Goal: Task Accomplishment & Management: Manage account settings

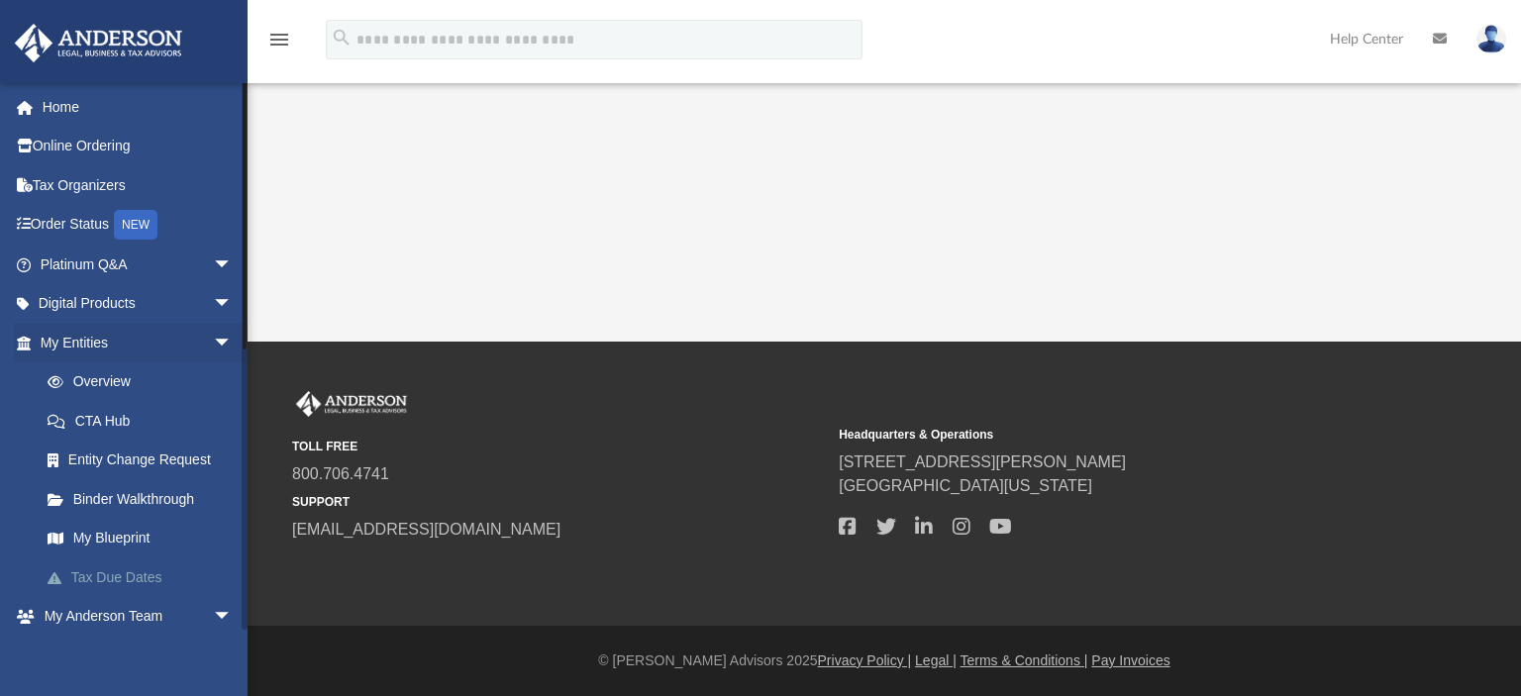
click at [99, 581] on link "Tax Due Dates" at bounding box center [145, 578] width 235 height 40
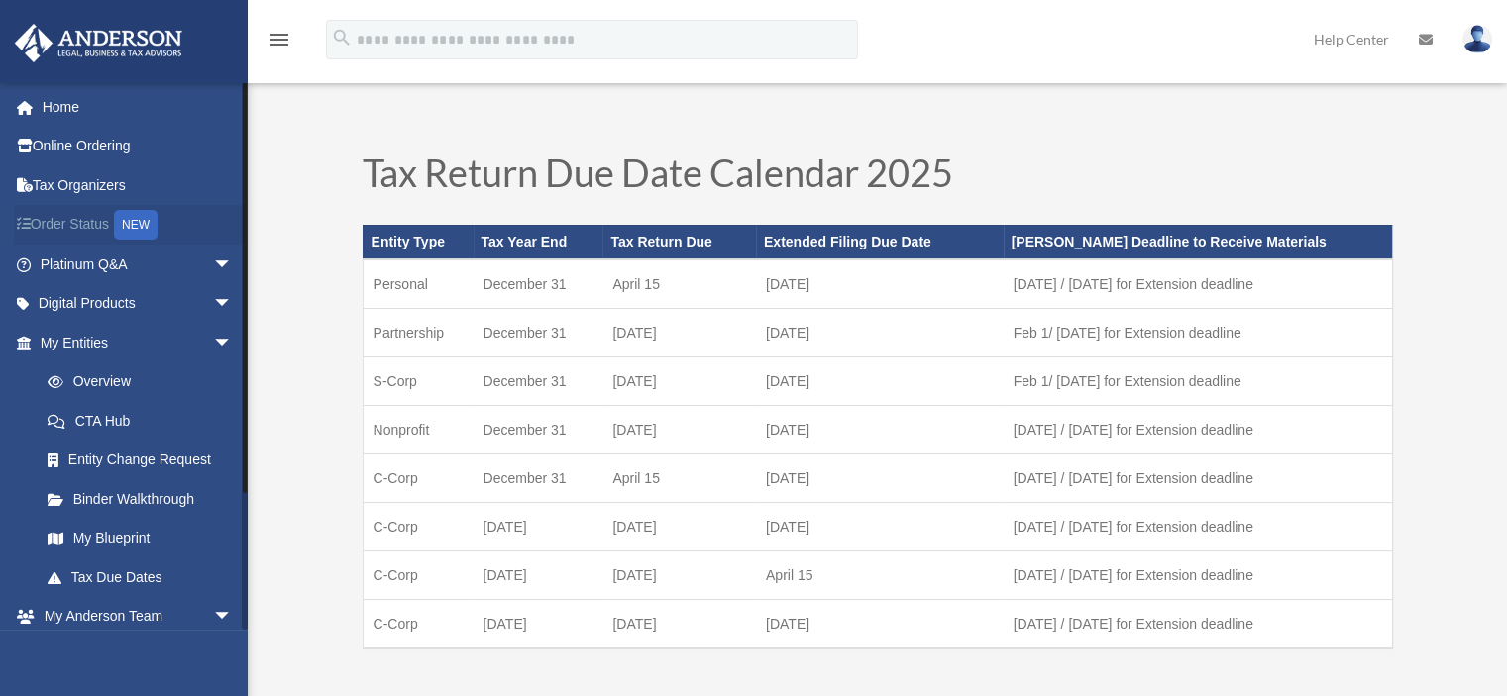
click at [58, 223] on link "Order Status NEW" at bounding box center [138, 225] width 249 height 41
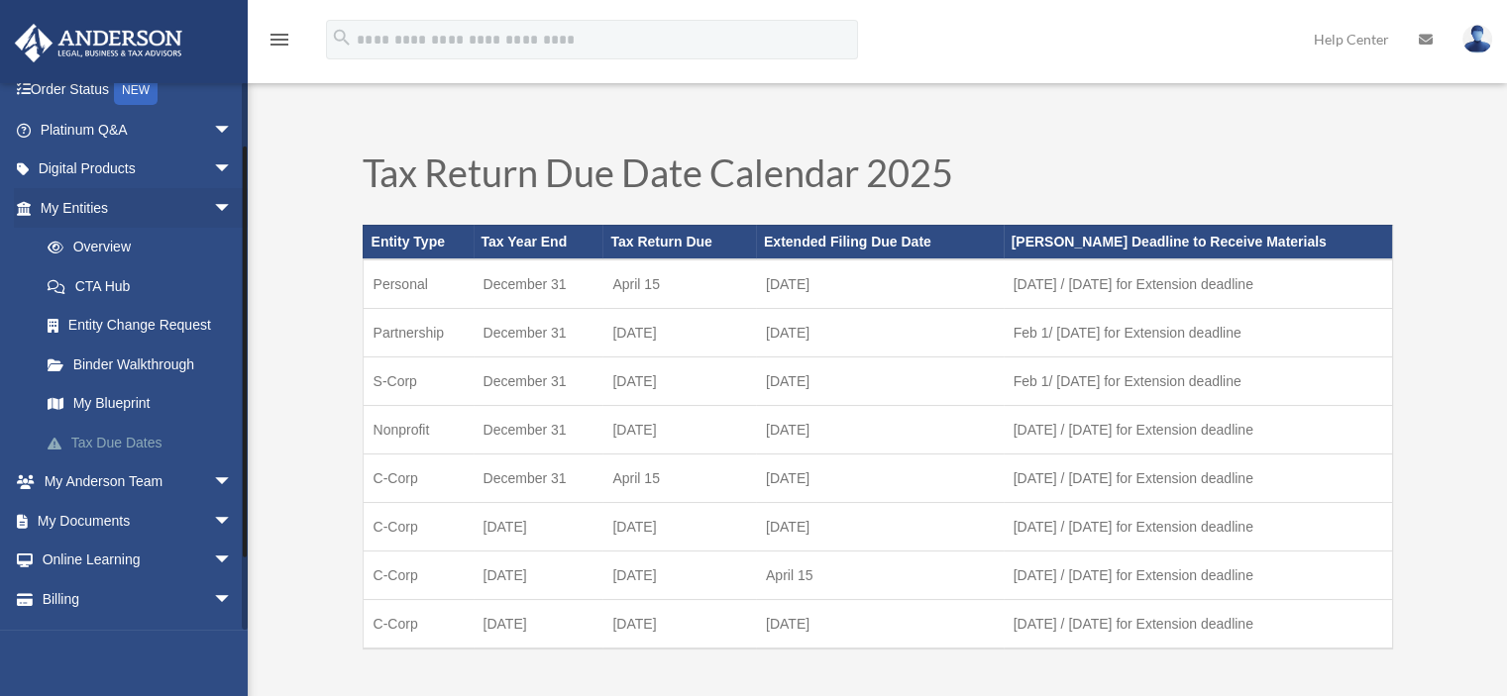
scroll to position [166, 0]
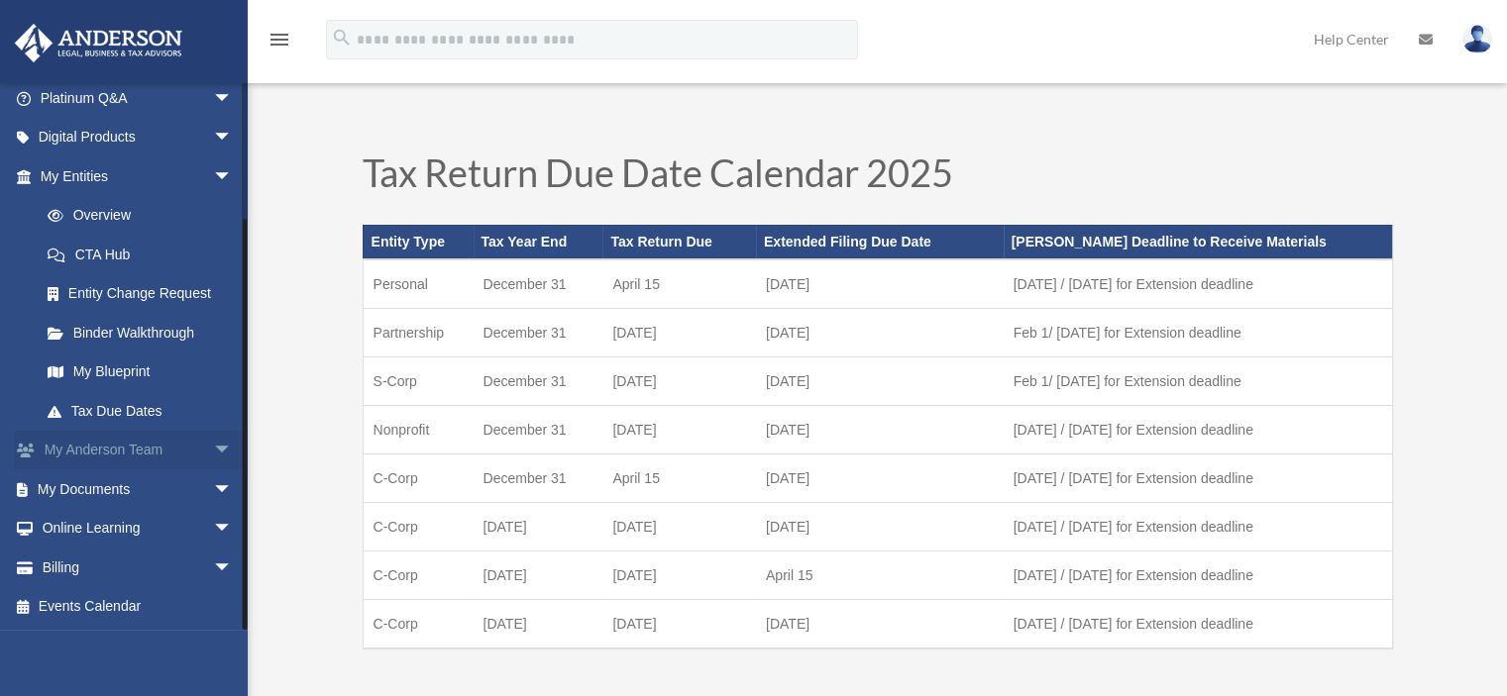
click at [213, 447] on span "arrow_drop_down" at bounding box center [233, 451] width 40 height 41
click at [134, 486] on link "My Anderson Team" at bounding box center [145, 489] width 235 height 40
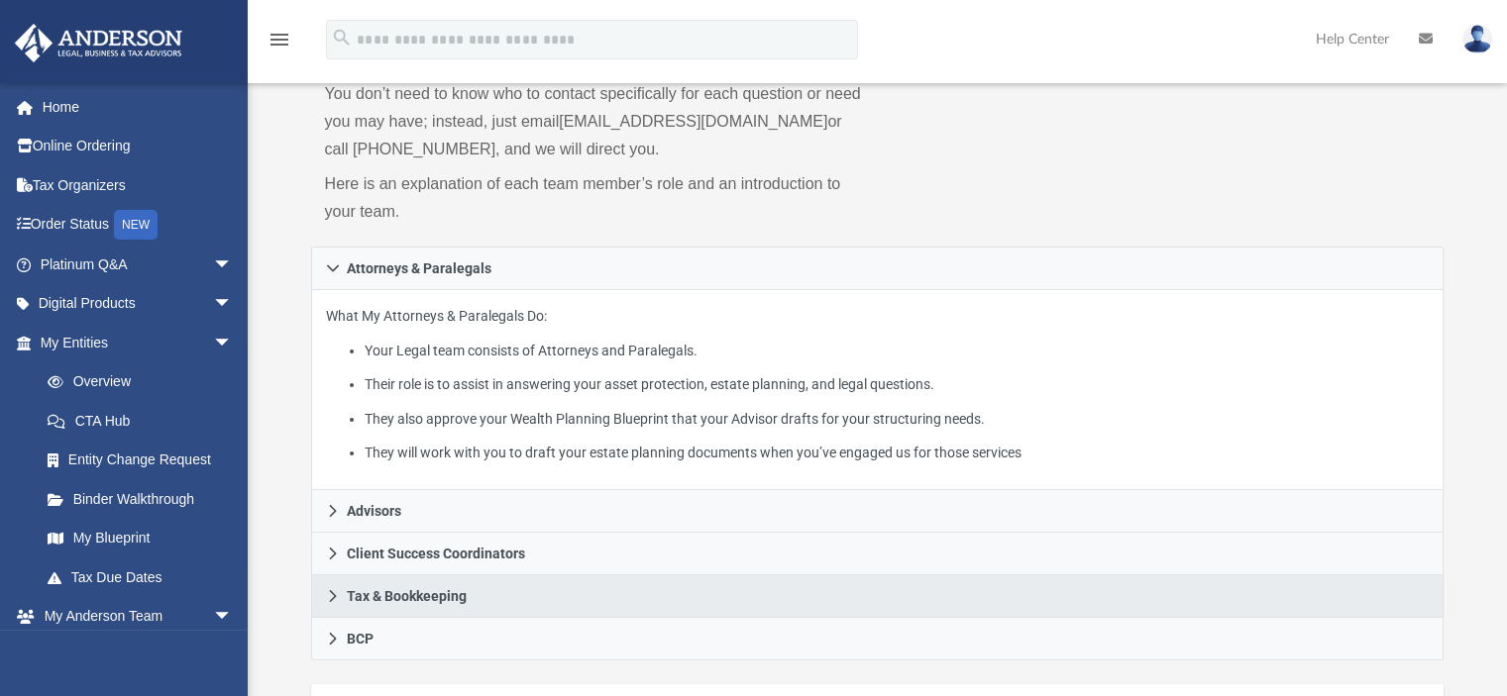
scroll to position [297, 0]
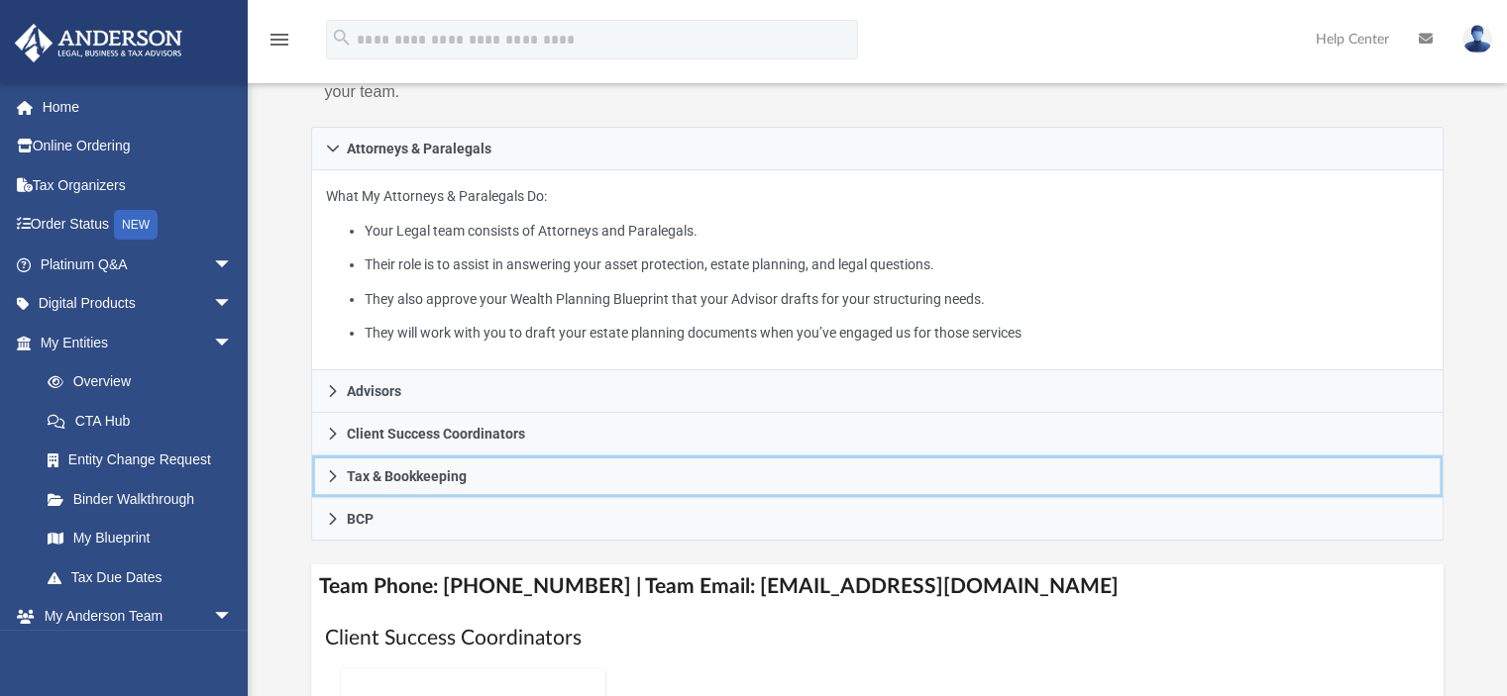
click at [329, 471] on icon at bounding box center [333, 476] width 14 height 14
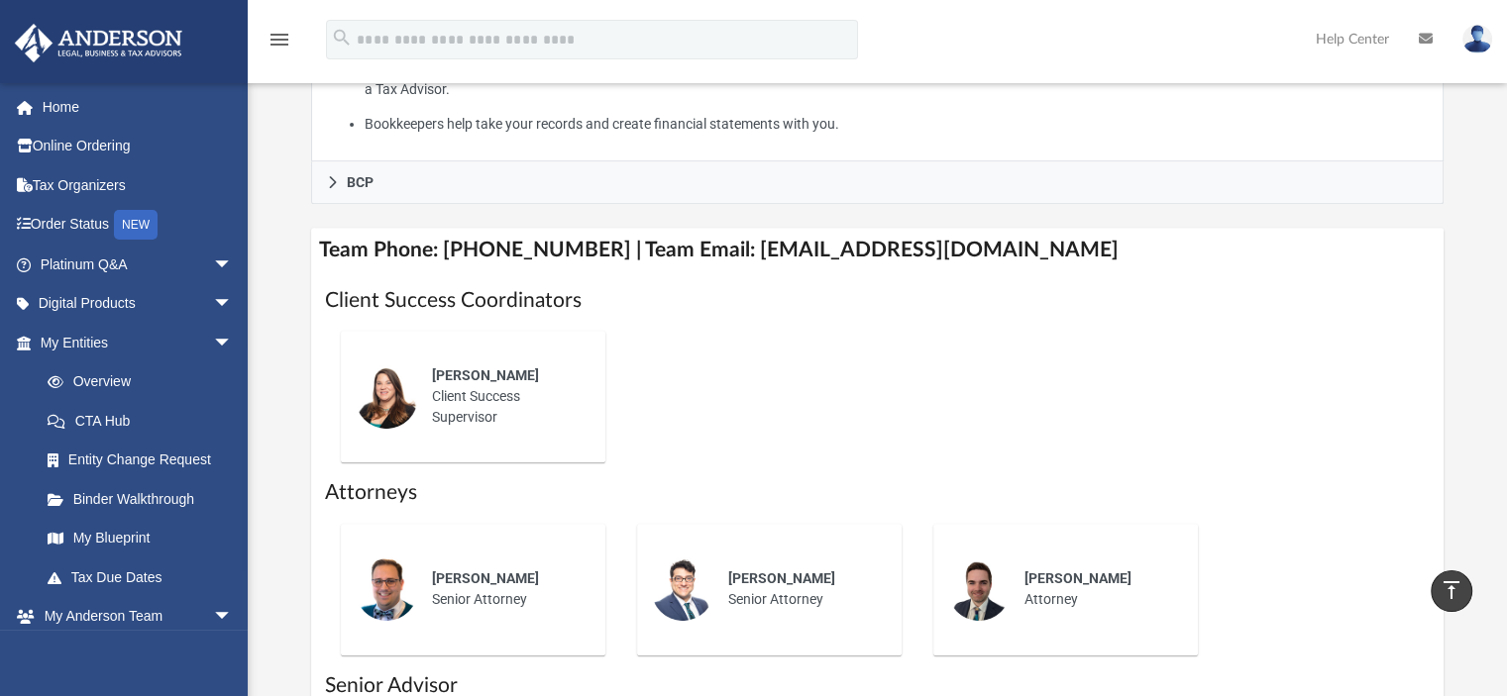
scroll to position [792, 0]
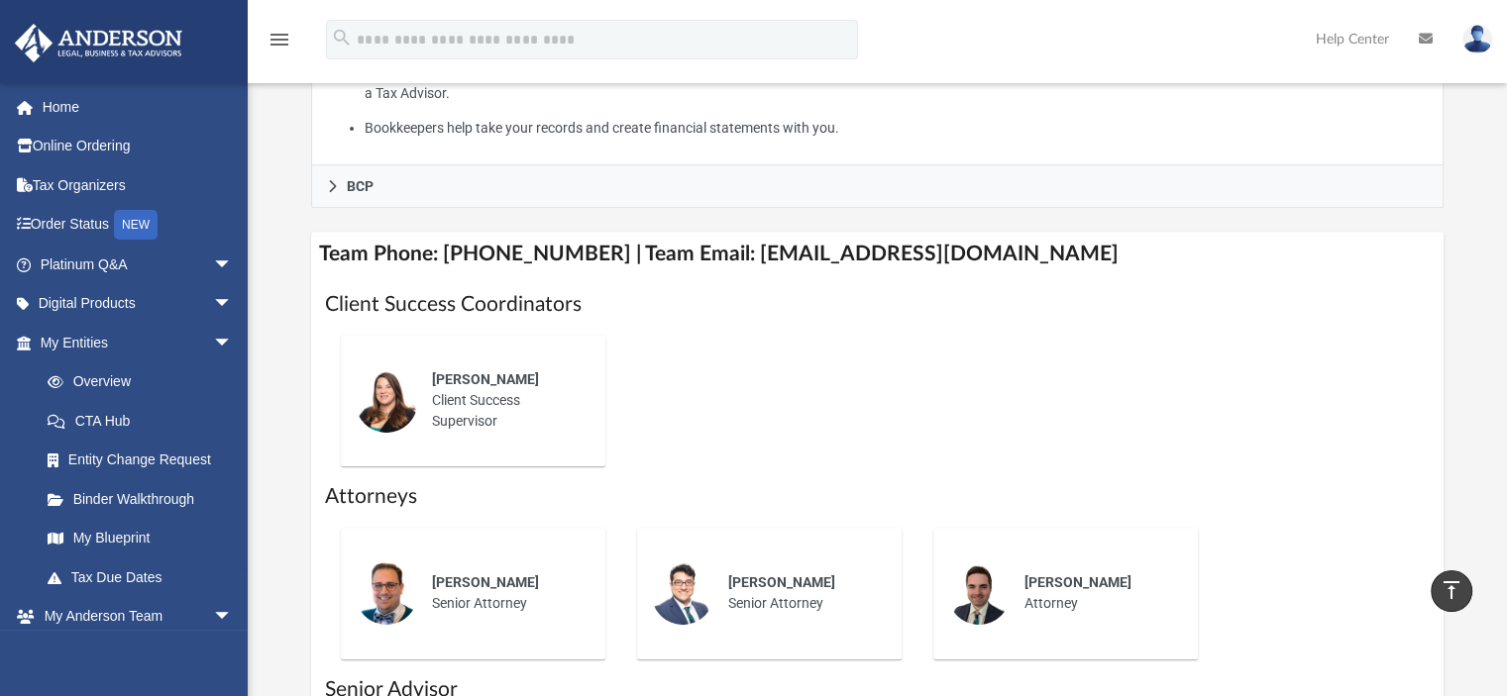
click at [388, 386] on img at bounding box center [386, 400] width 63 height 63
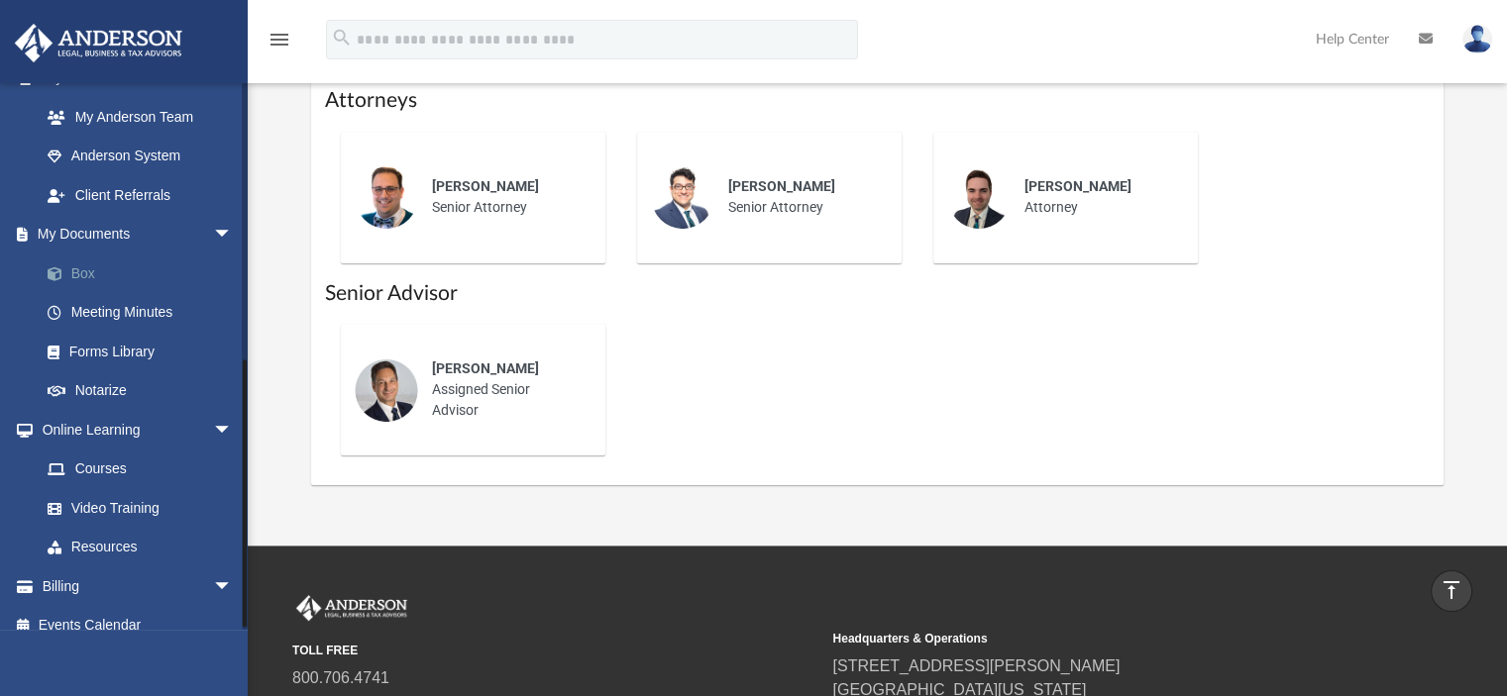
scroll to position [559, 0]
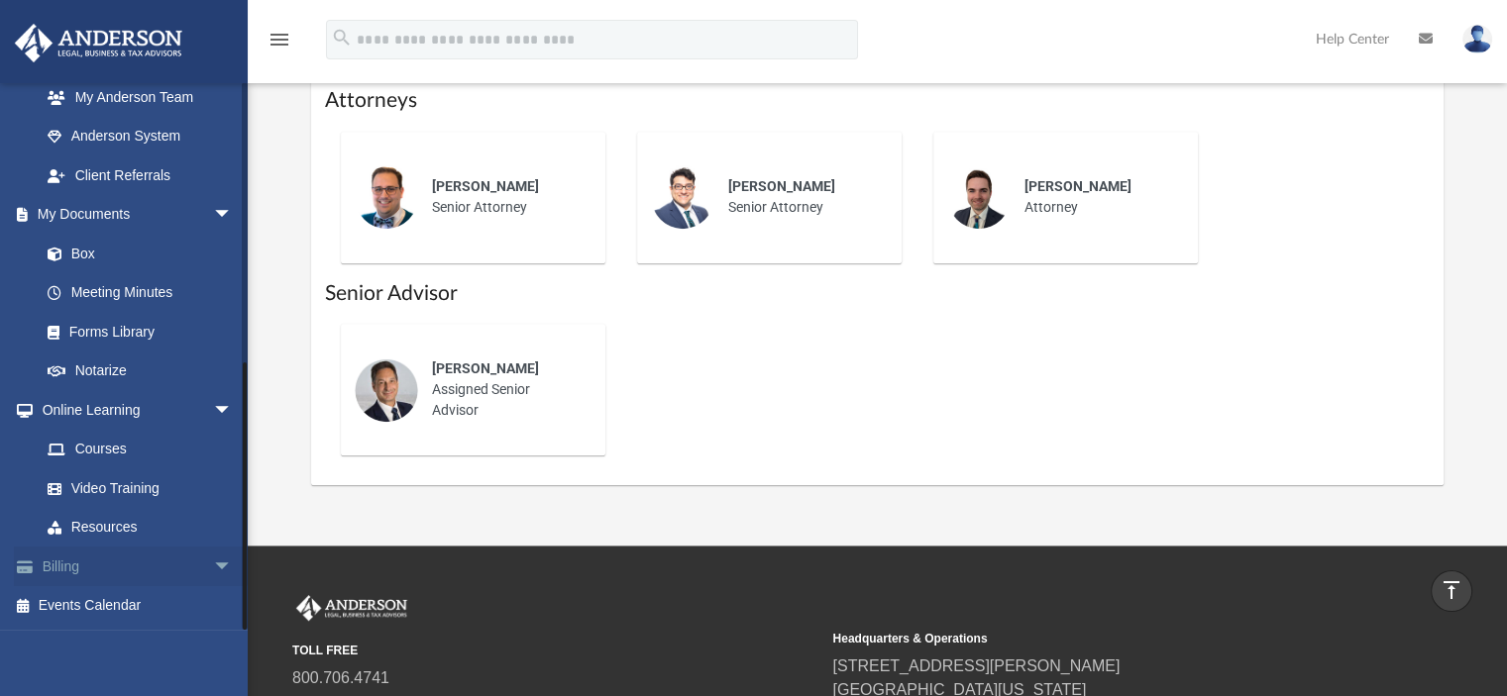
click at [215, 562] on span "arrow_drop_down" at bounding box center [233, 567] width 40 height 41
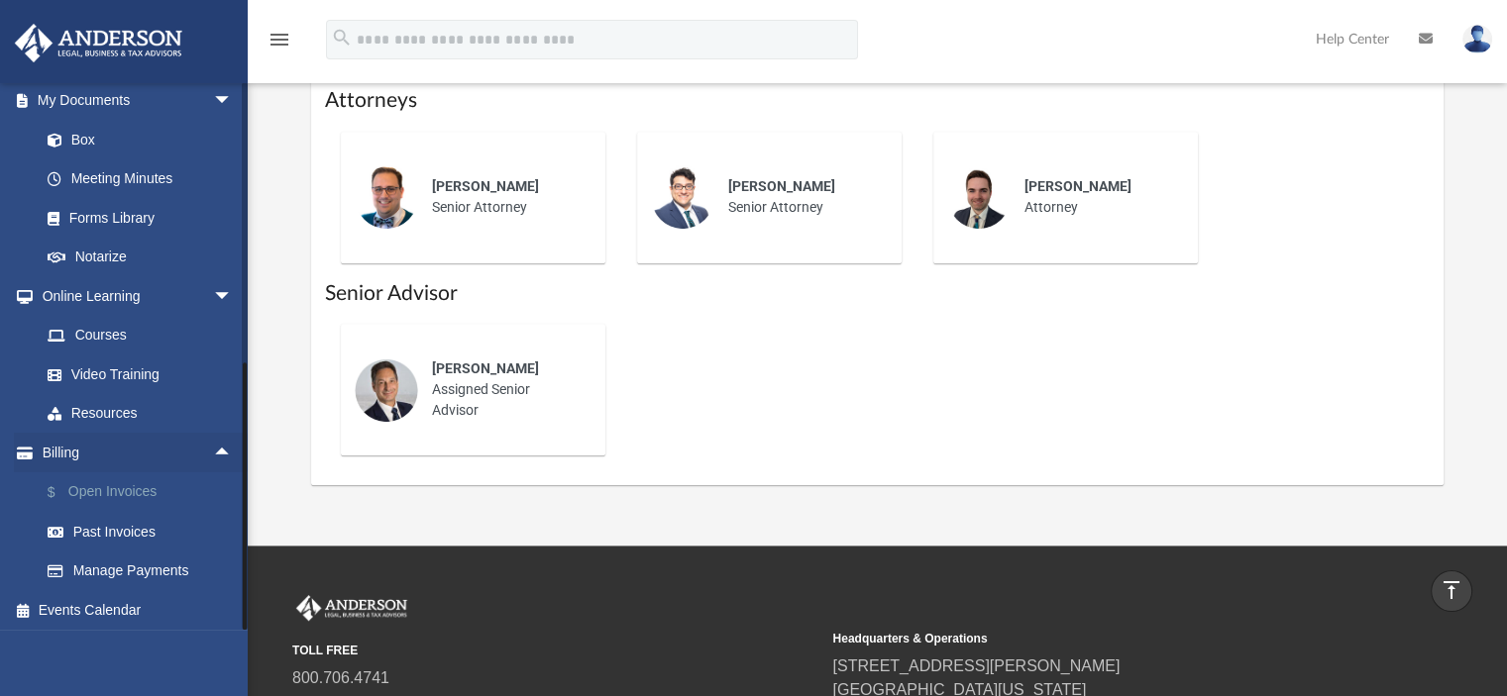
scroll to position [677, 0]
click at [80, 523] on link "Past Invoices" at bounding box center [145, 528] width 235 height 40
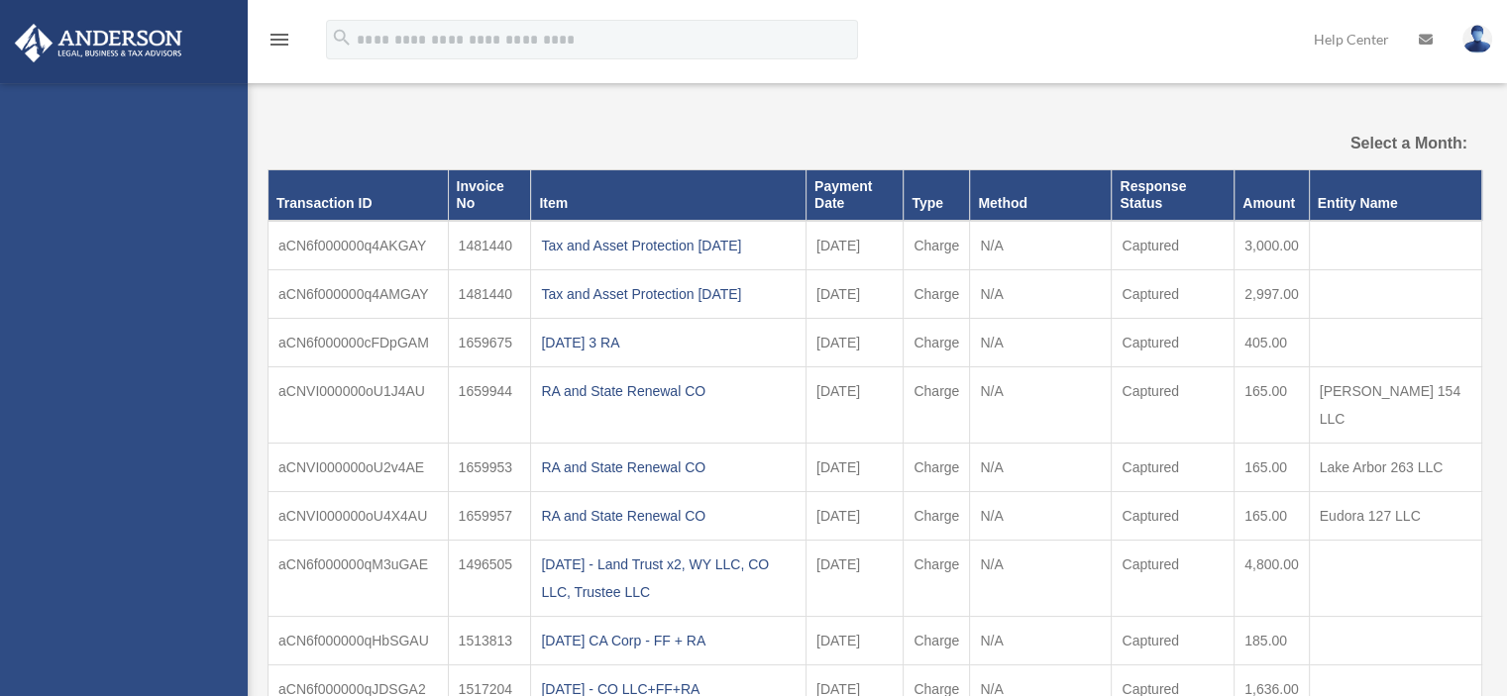
select select
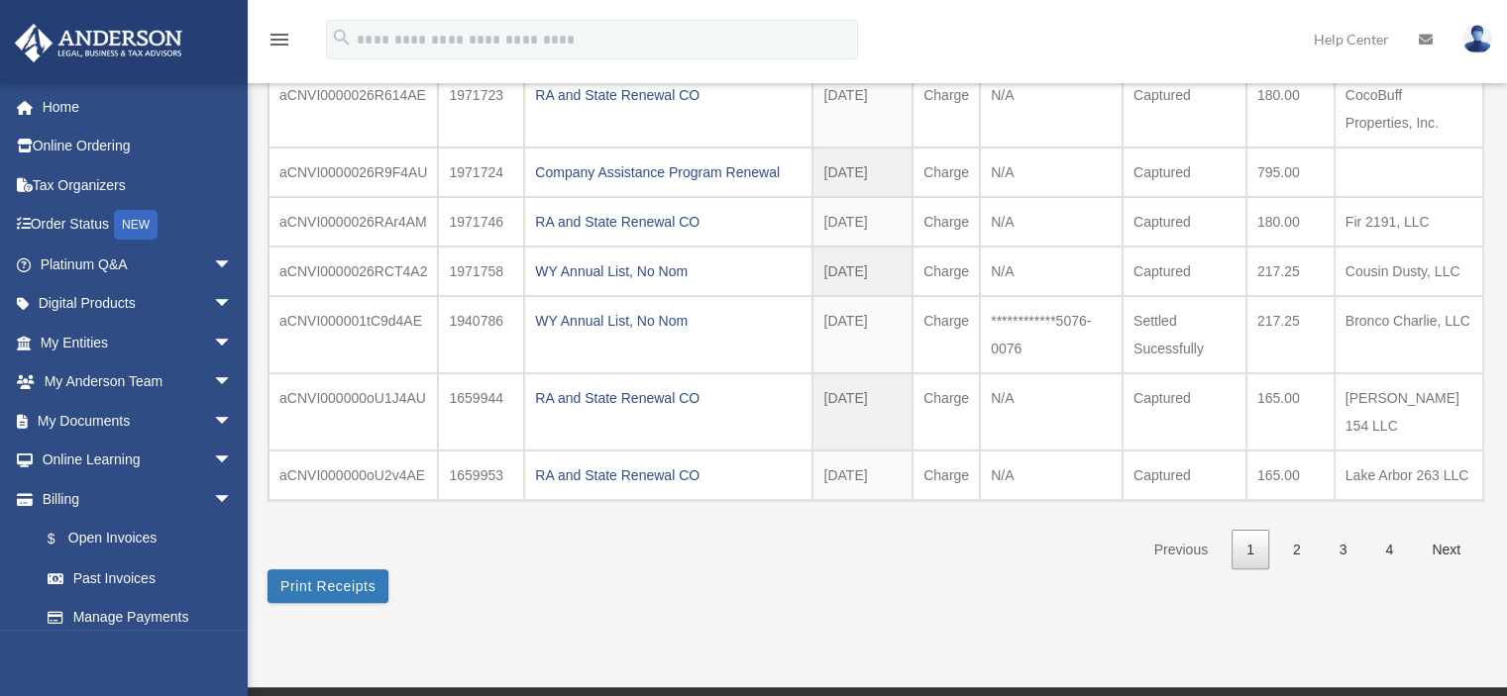
scroll to position [693, 0]
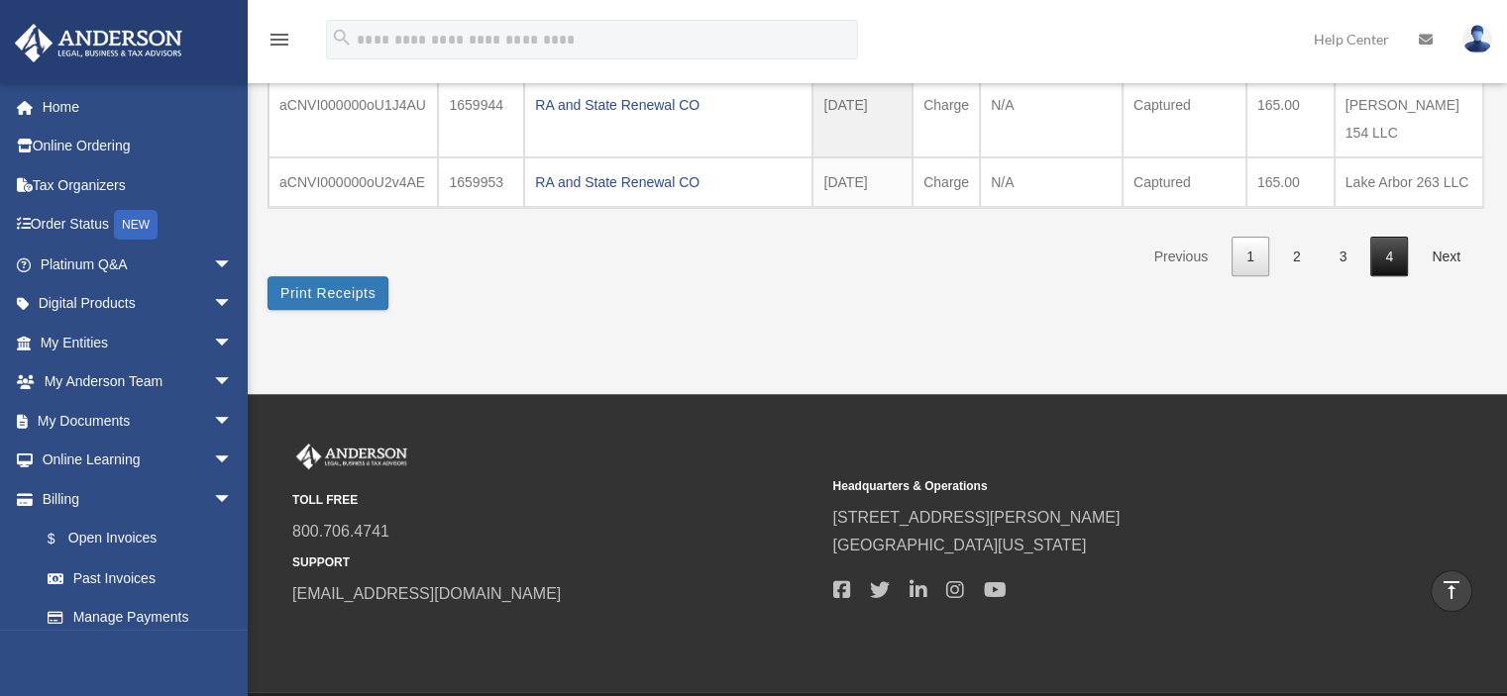
click at [1387, 237] on link "4" at bounding box center [1389, 257] width 38 height 41
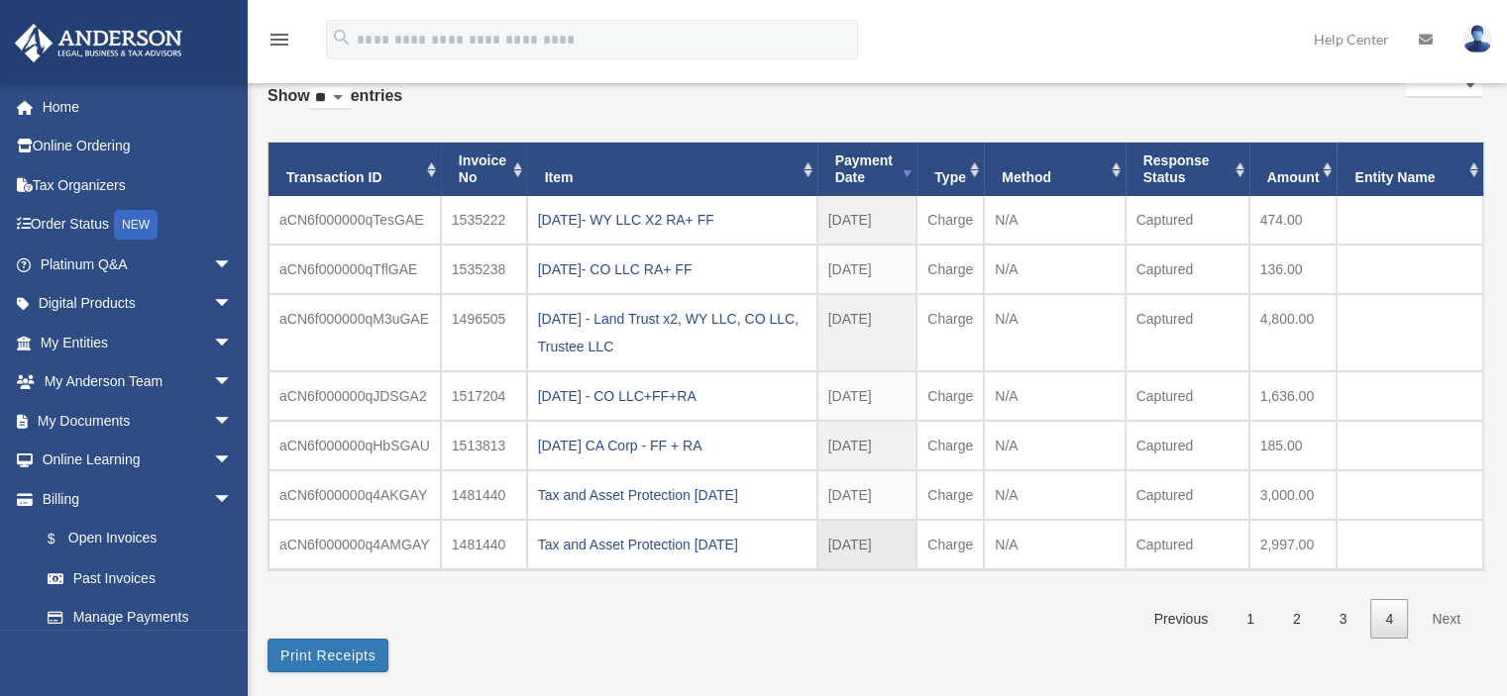
scroll to position [198, 0]
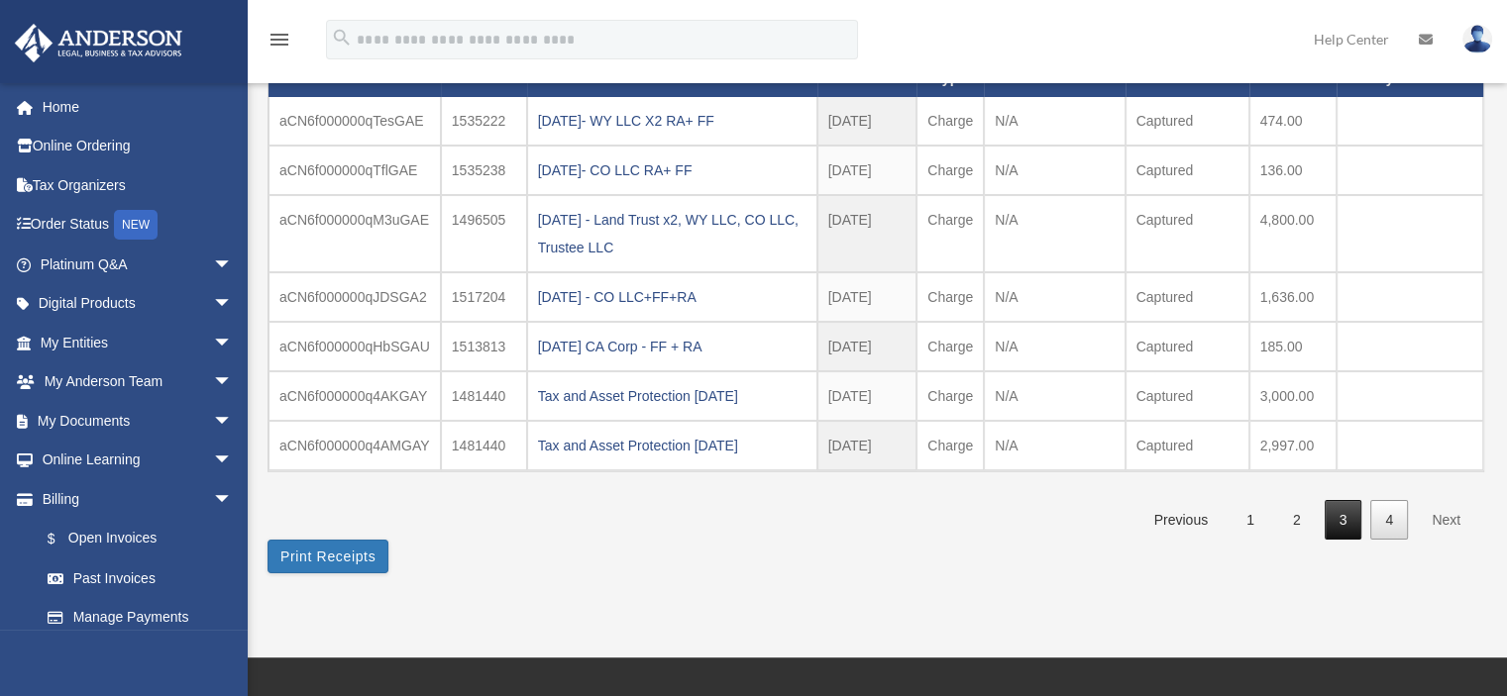
click at [1340, 518] on link "3" at bounding box center [1343, 520] width 38 height 41
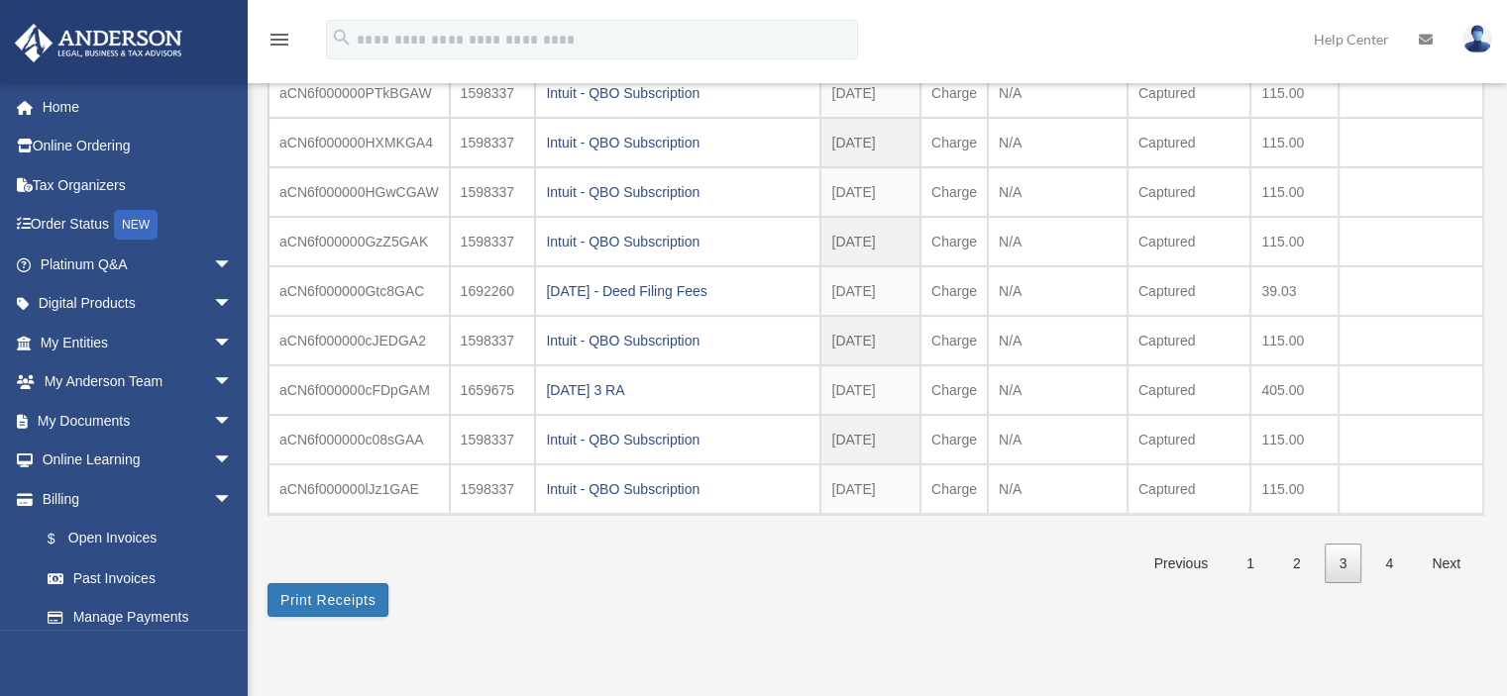
scroll to position [297, 0]
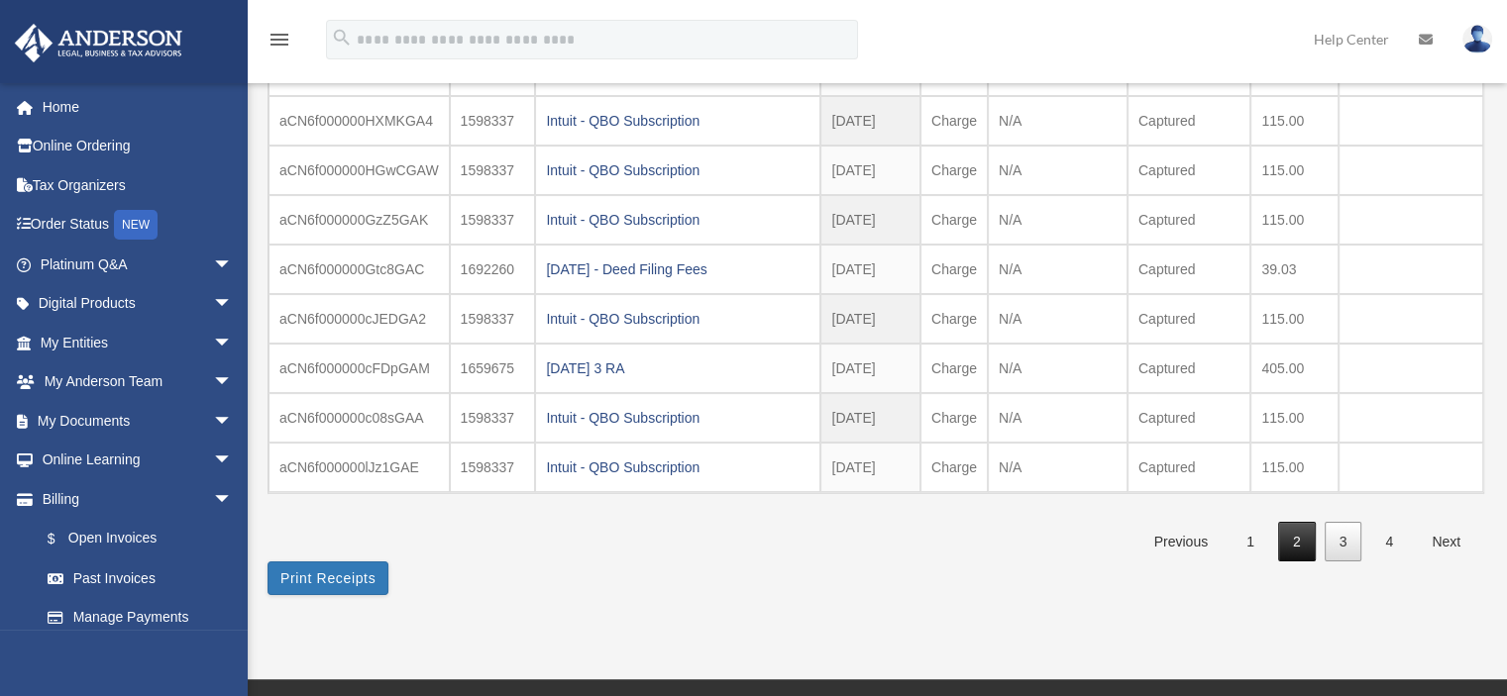
click at [1294, 535] on link "2" at bounding box center [1297, 542] width 38 height 41
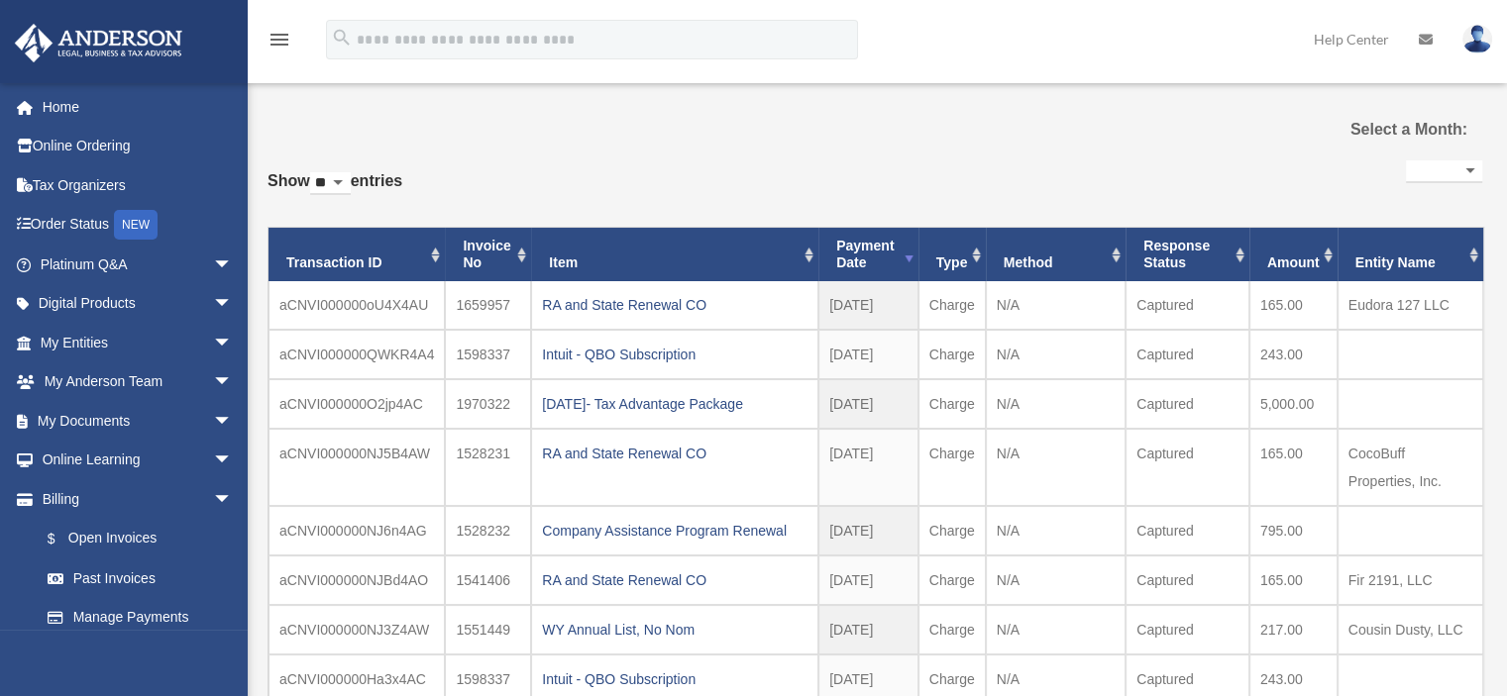
scroll to position [0, 0]
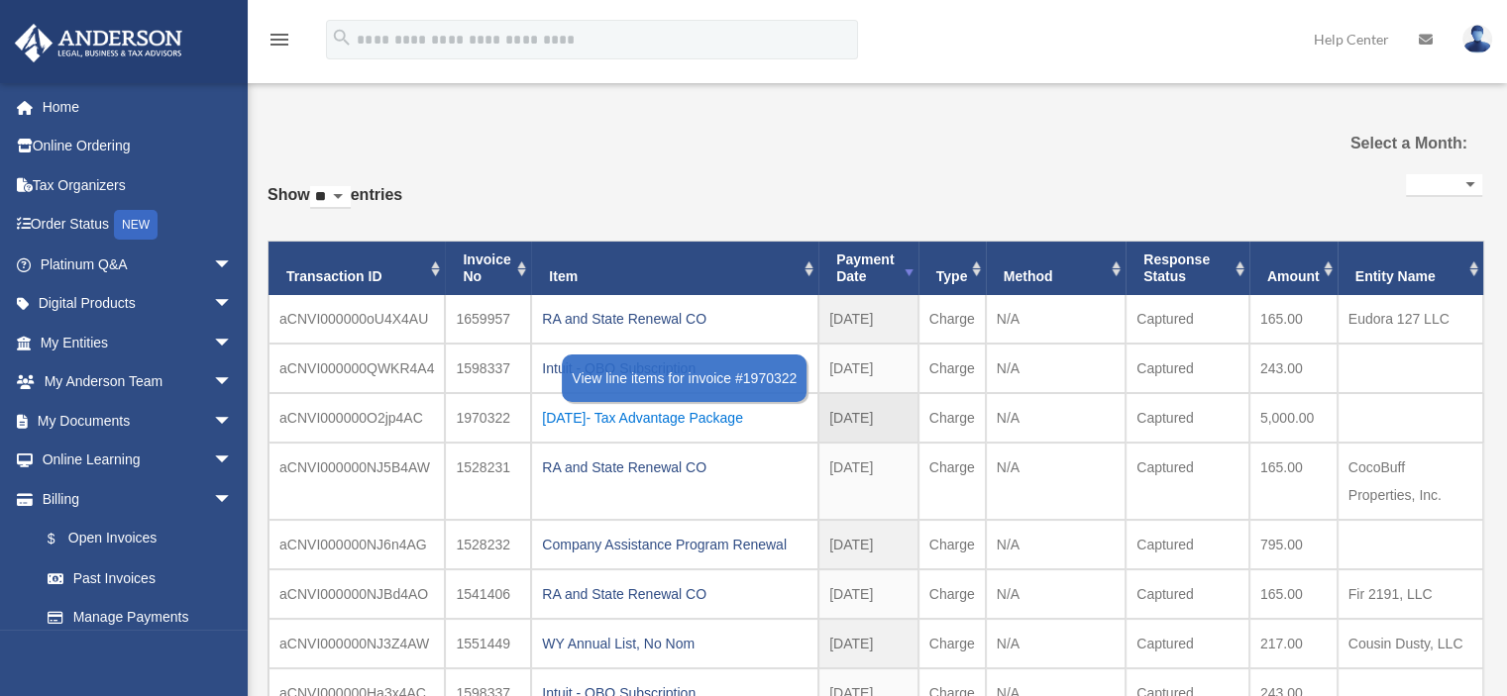
click at [670, 415] on div "2024.03.11- Tax Advantage Package" at bounding box center [674, 418] width 265 height 28
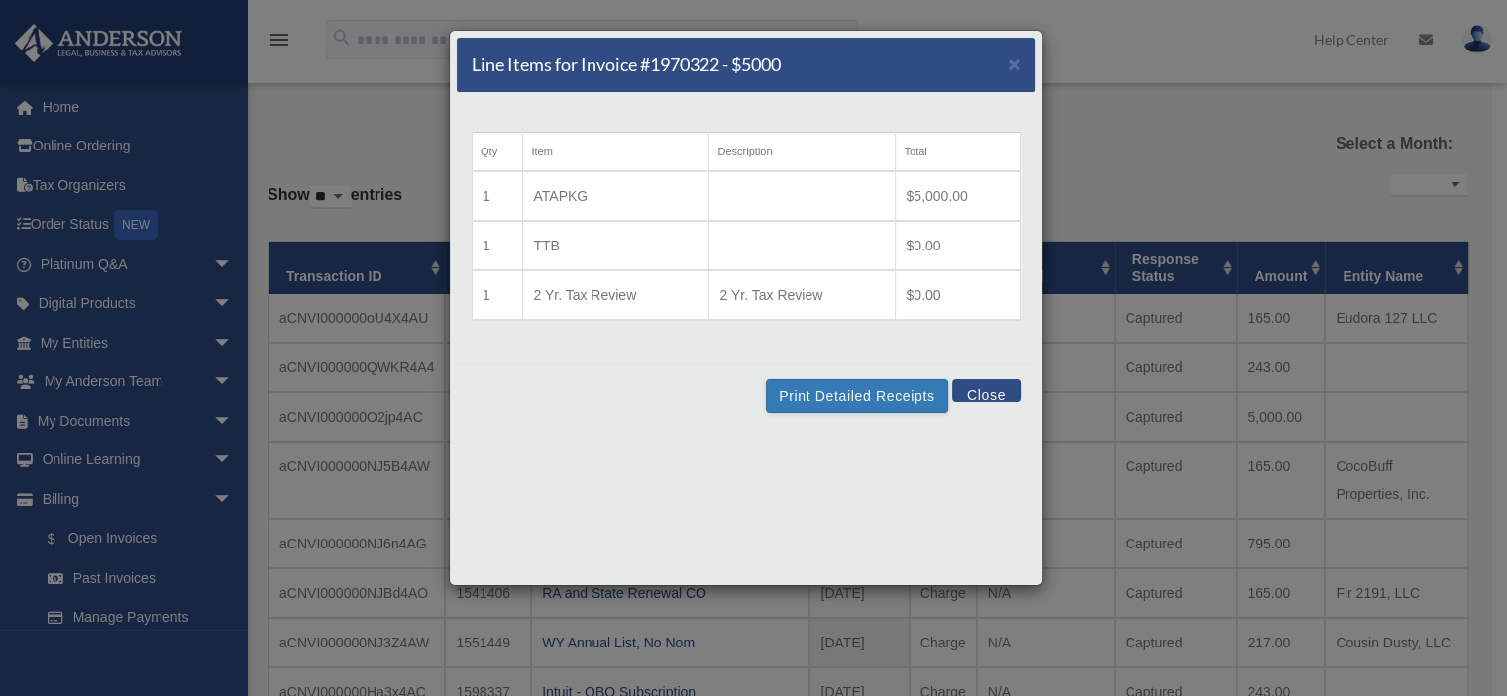
click at [991, 388] on button "Close" at bounding box center [986, 390] width 68 height 23
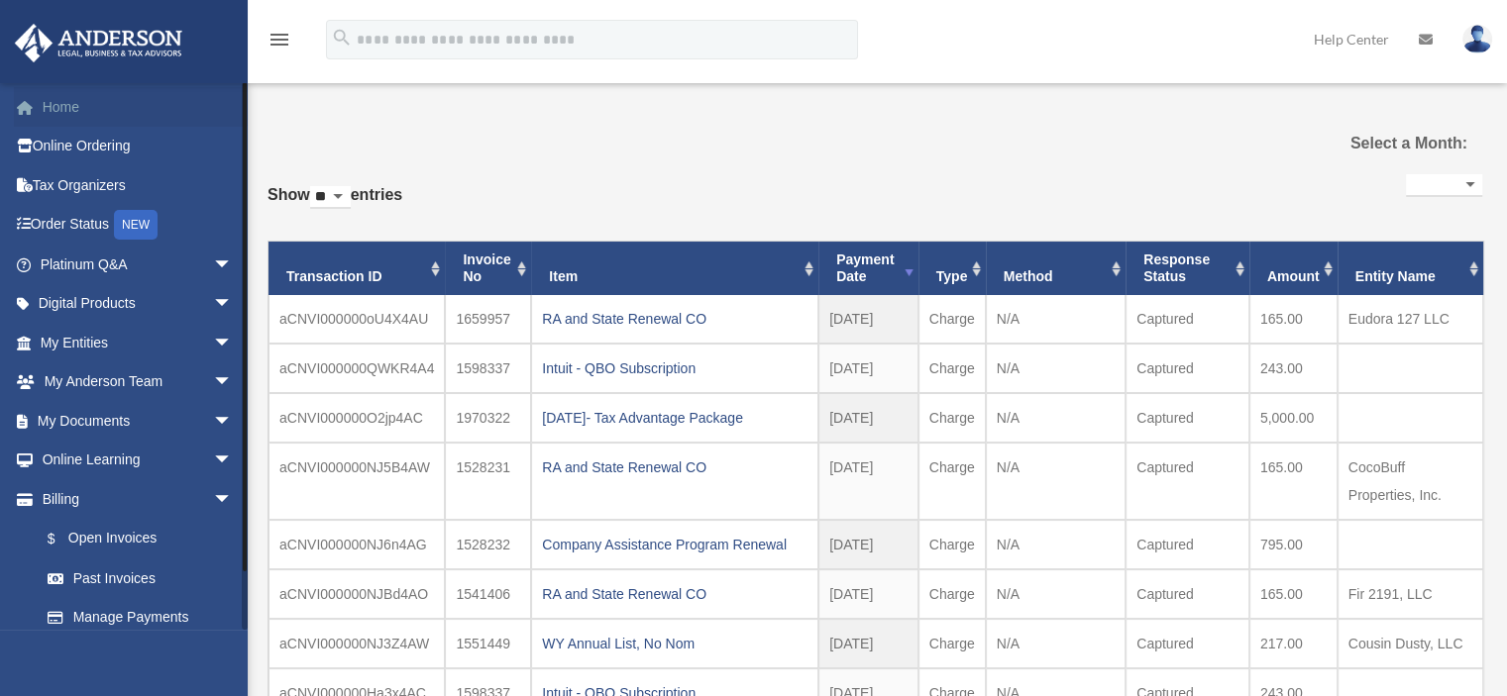
click at [61, 103] on link "Home" at bounding box center [138, 107] width 249 height 40
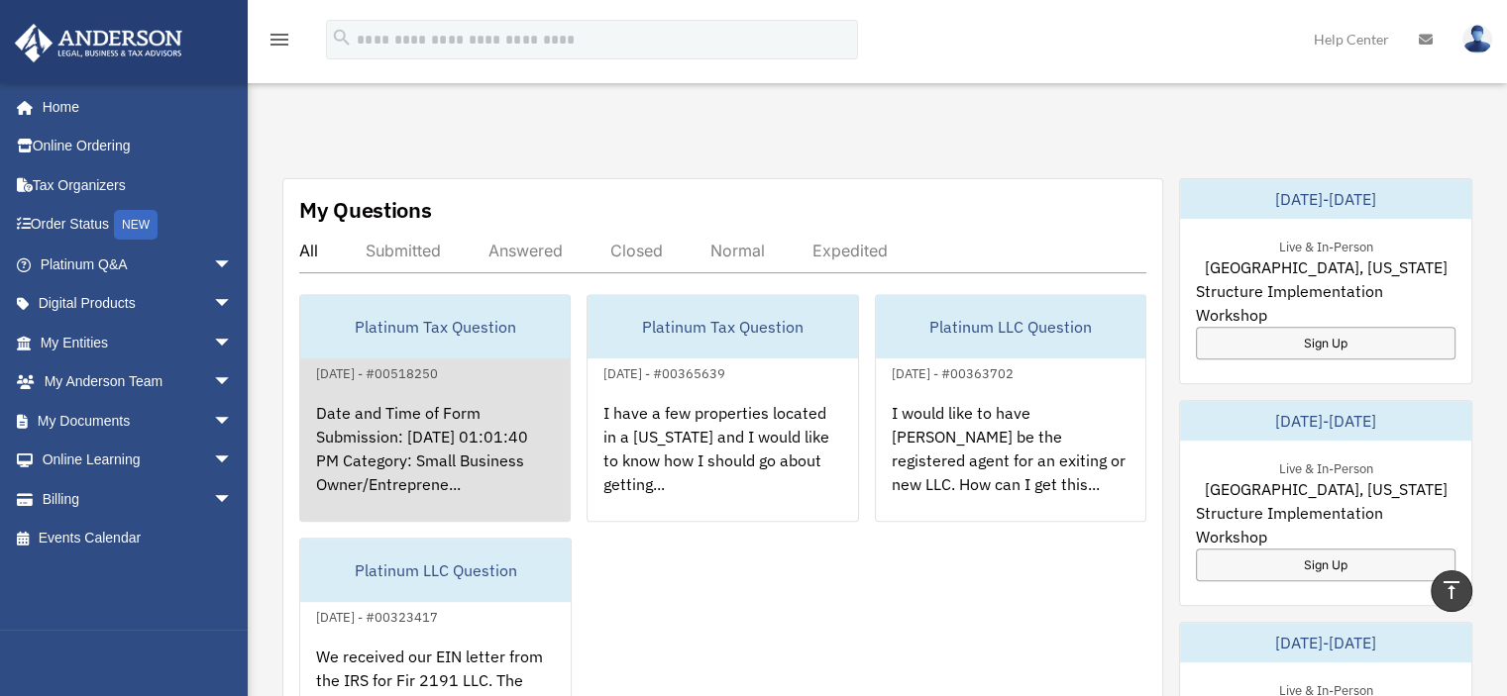
scroll to position [693, 0]
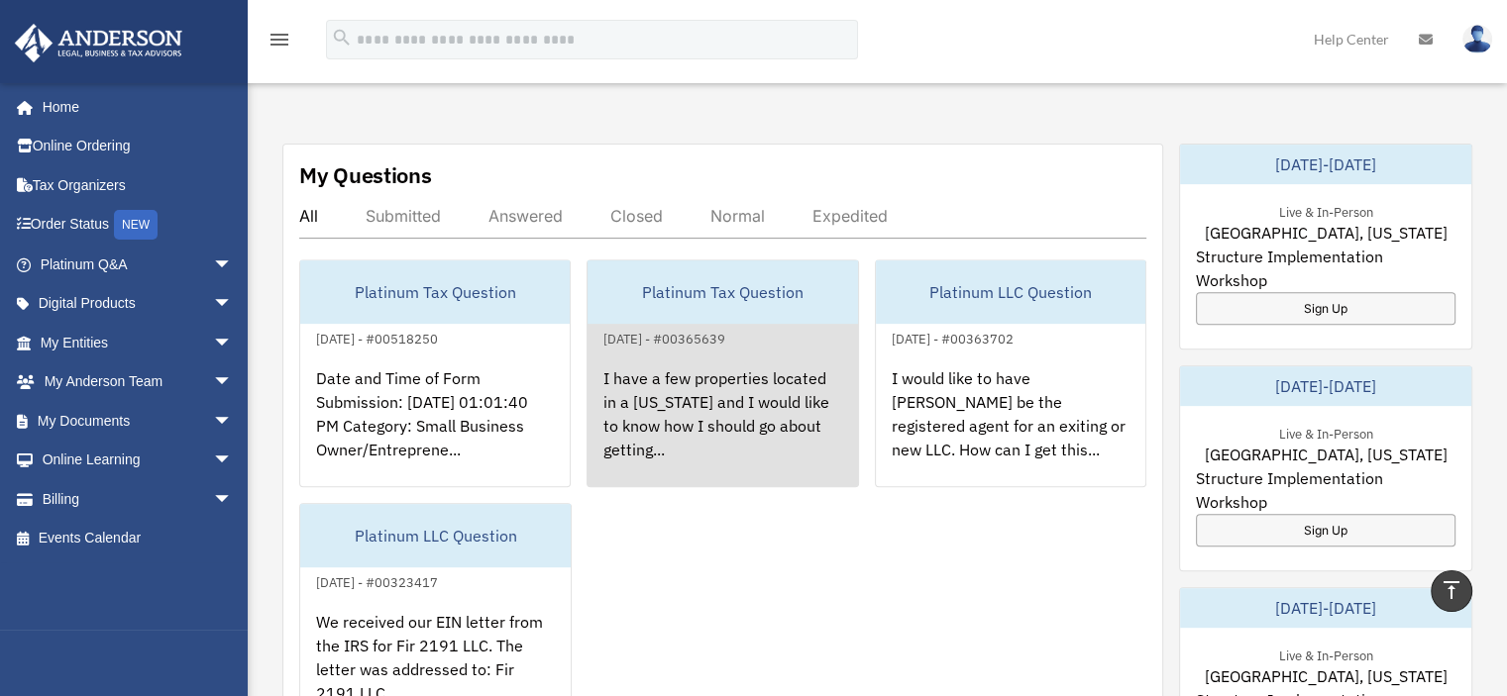
click at [742, 390] on div "I have a few properties located in a Colorado and I would like to know how I sh…" at bounding box center [721, 428] width 269 height 155
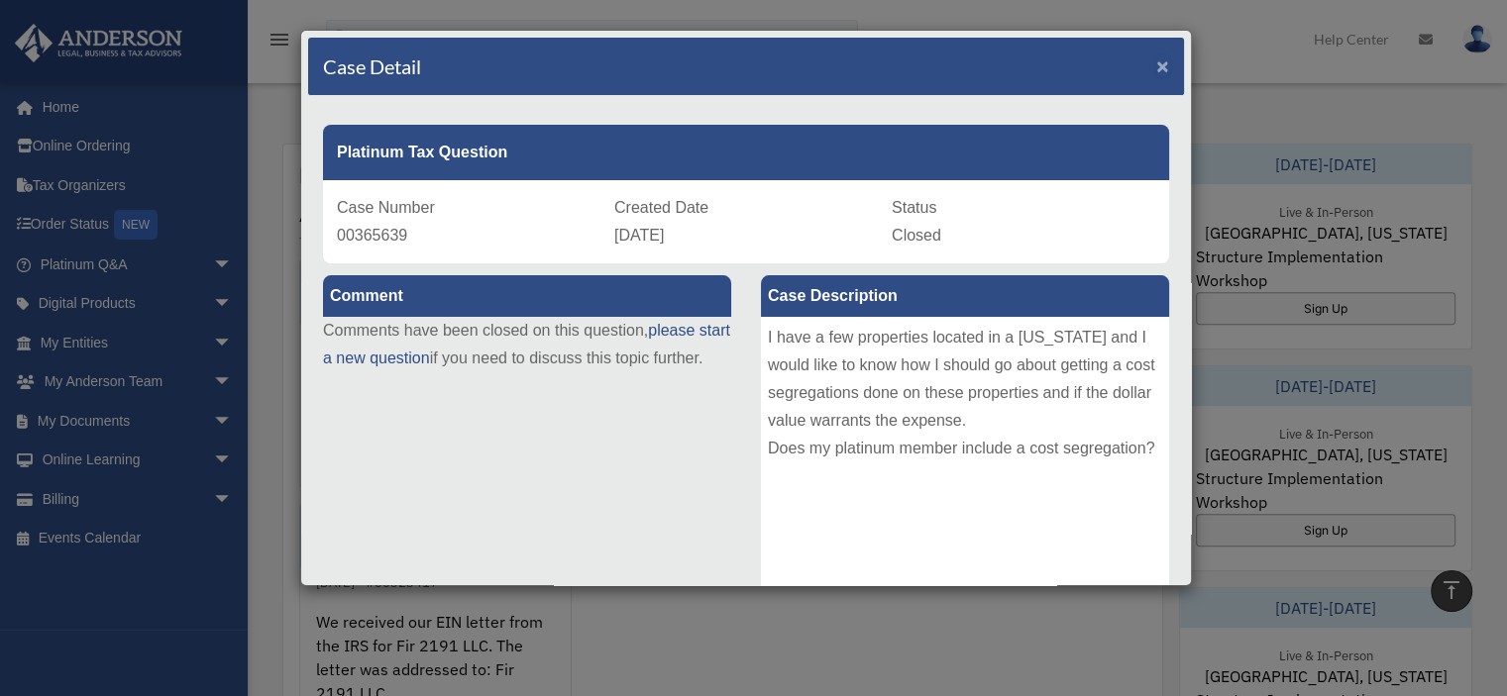
click at [1156, 63] on span "×" at bounding box center [1162, 65] width 13 height 23
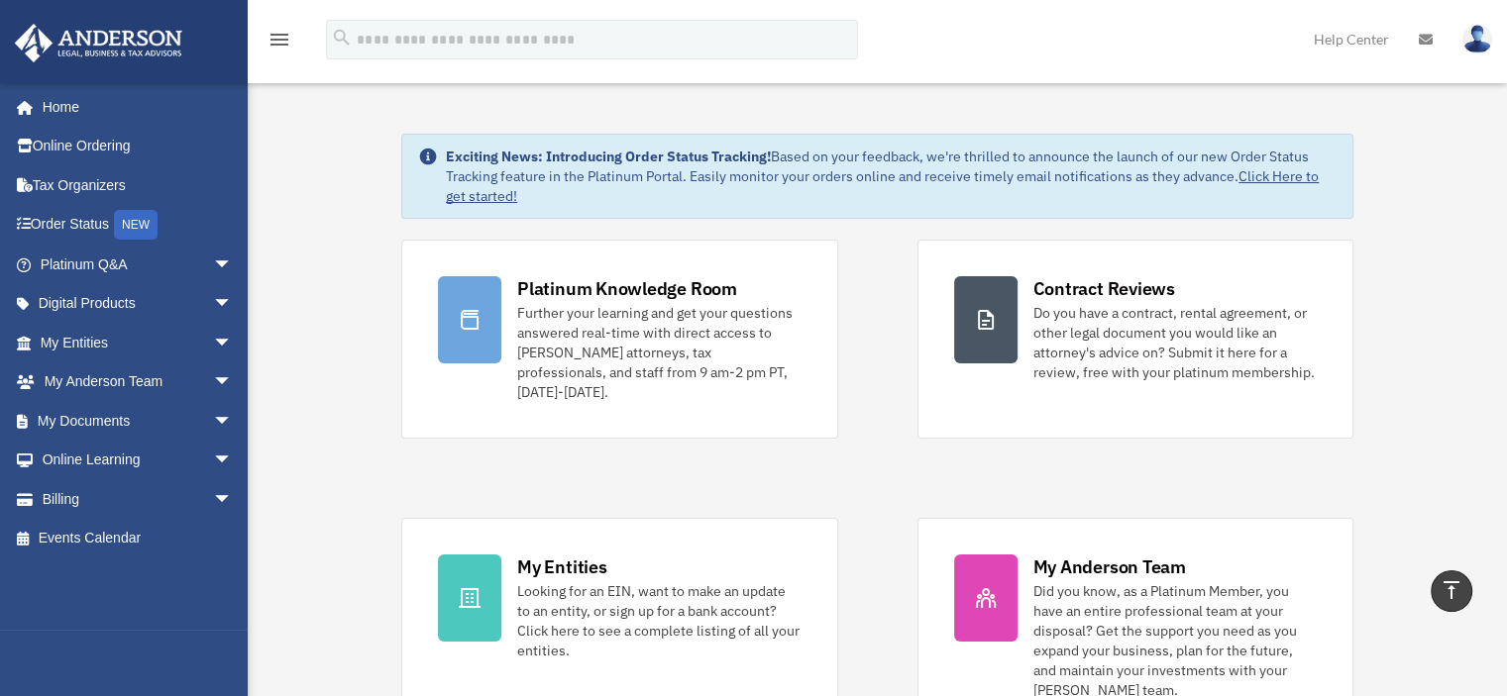
scroll to position [0, 0]
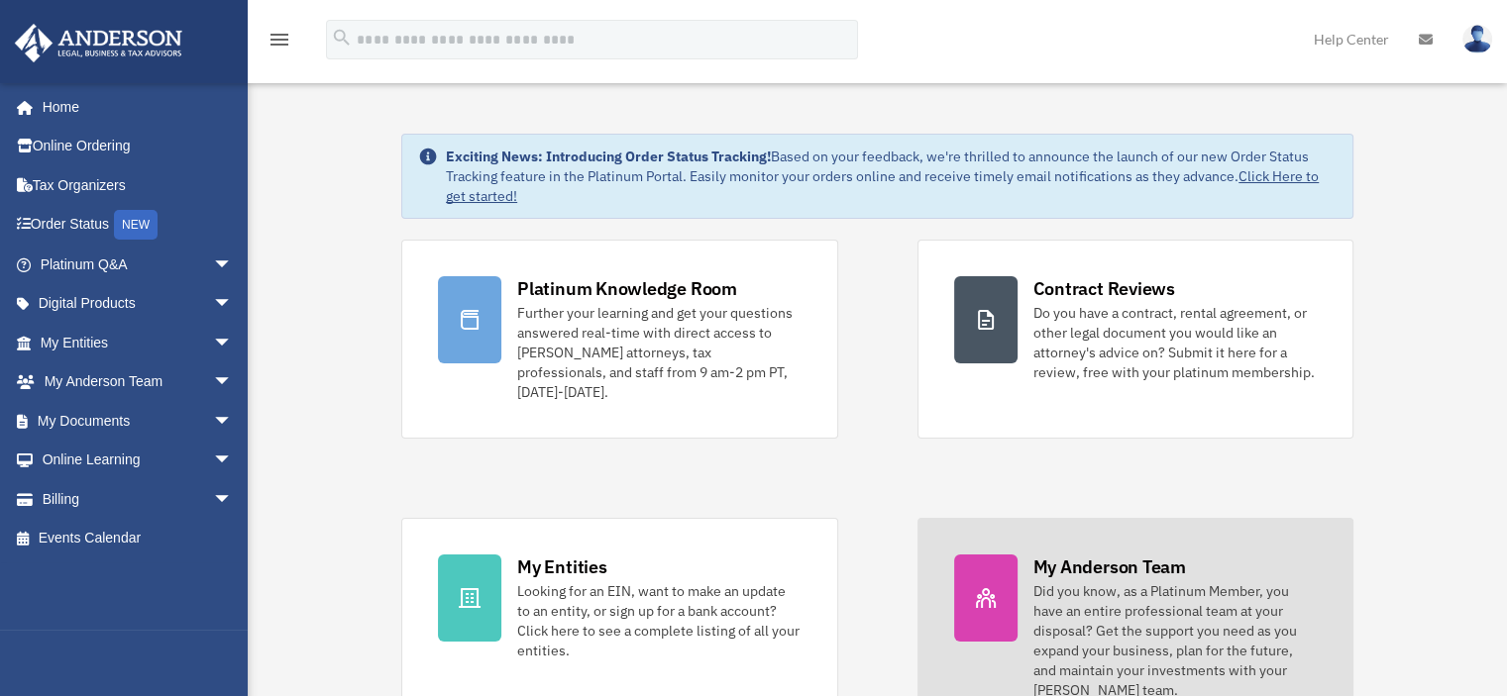
click at [1145, 581] on div "Did you know, as a Platinum Member, you have an entire professional team at you…" at bounding box center [1174, 640] width 283 height 119
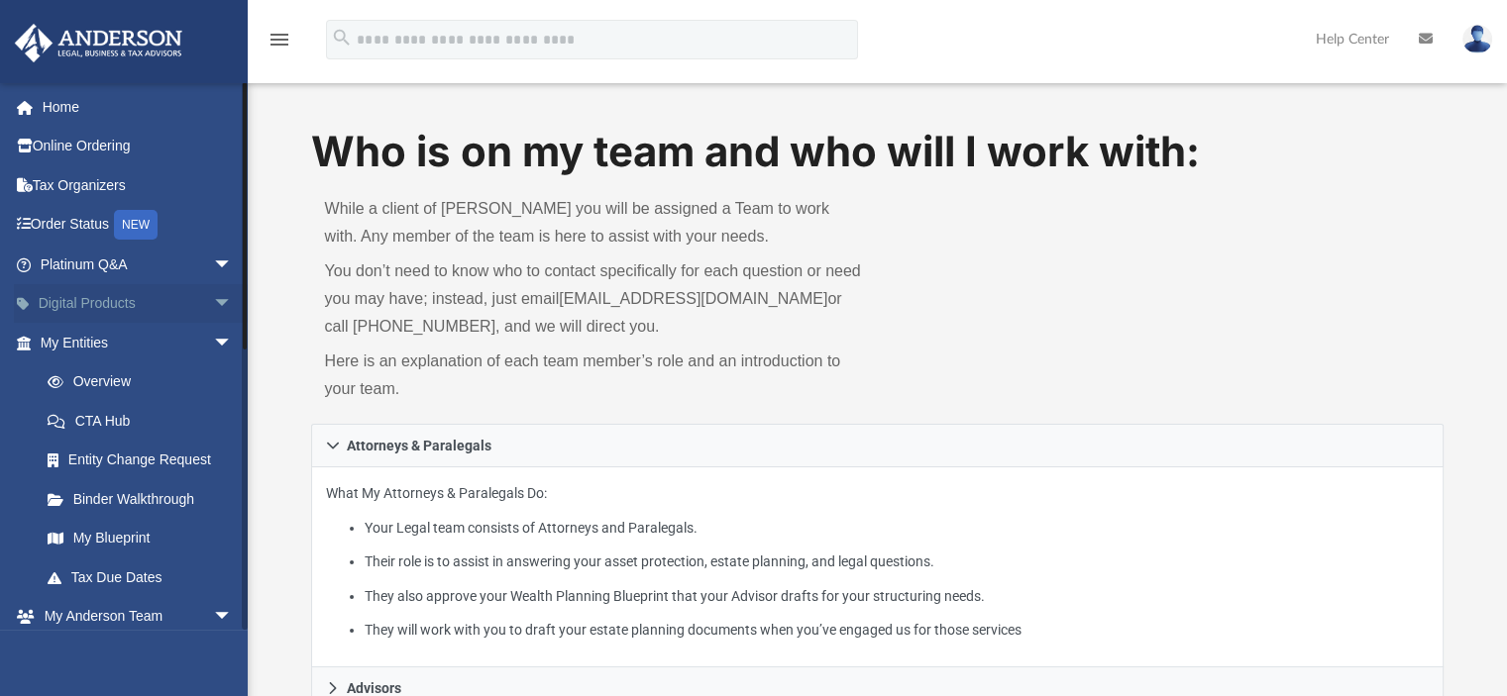
click at [213, 300] on span "arrow_drop_down" at bounding box center [233, 304] width 40 height 41
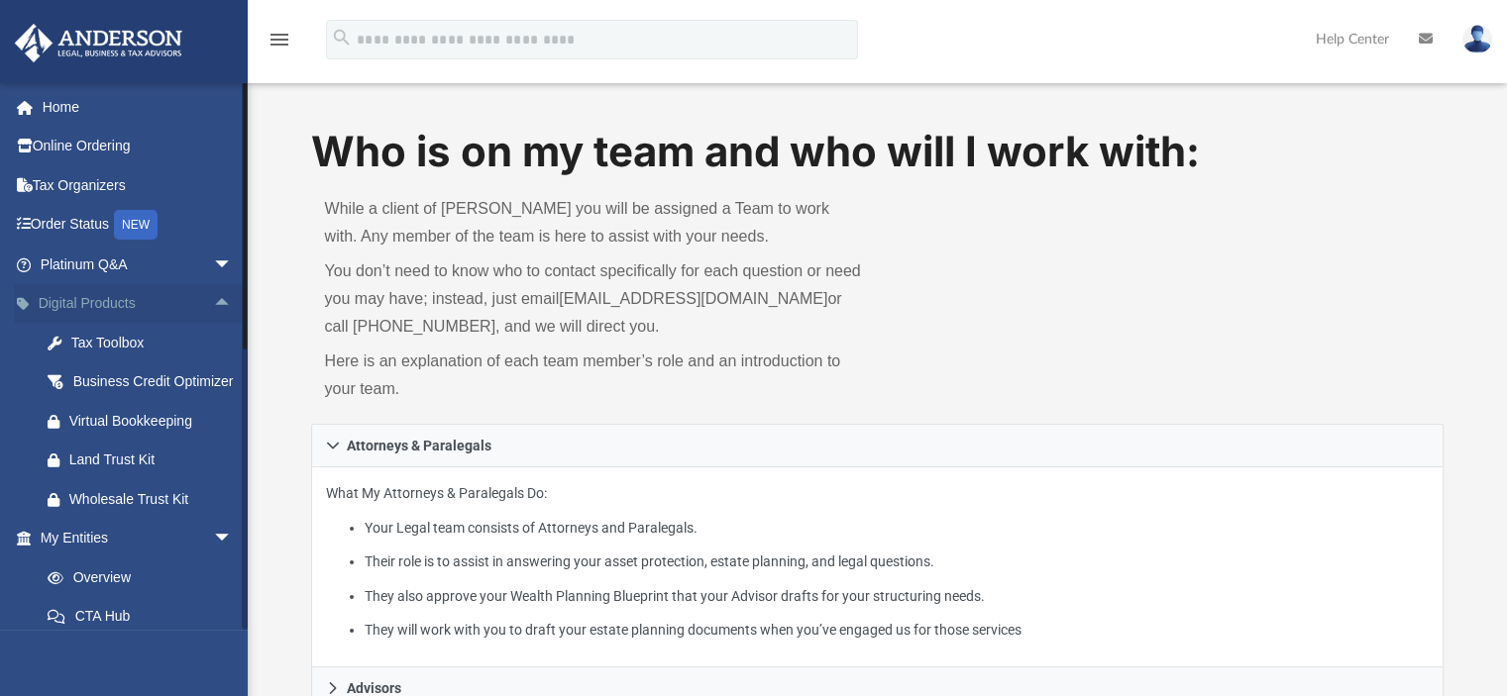
click at [213, 300] on span "arrow_drop_up" at bounding box center [233, 304] width 40 height 41
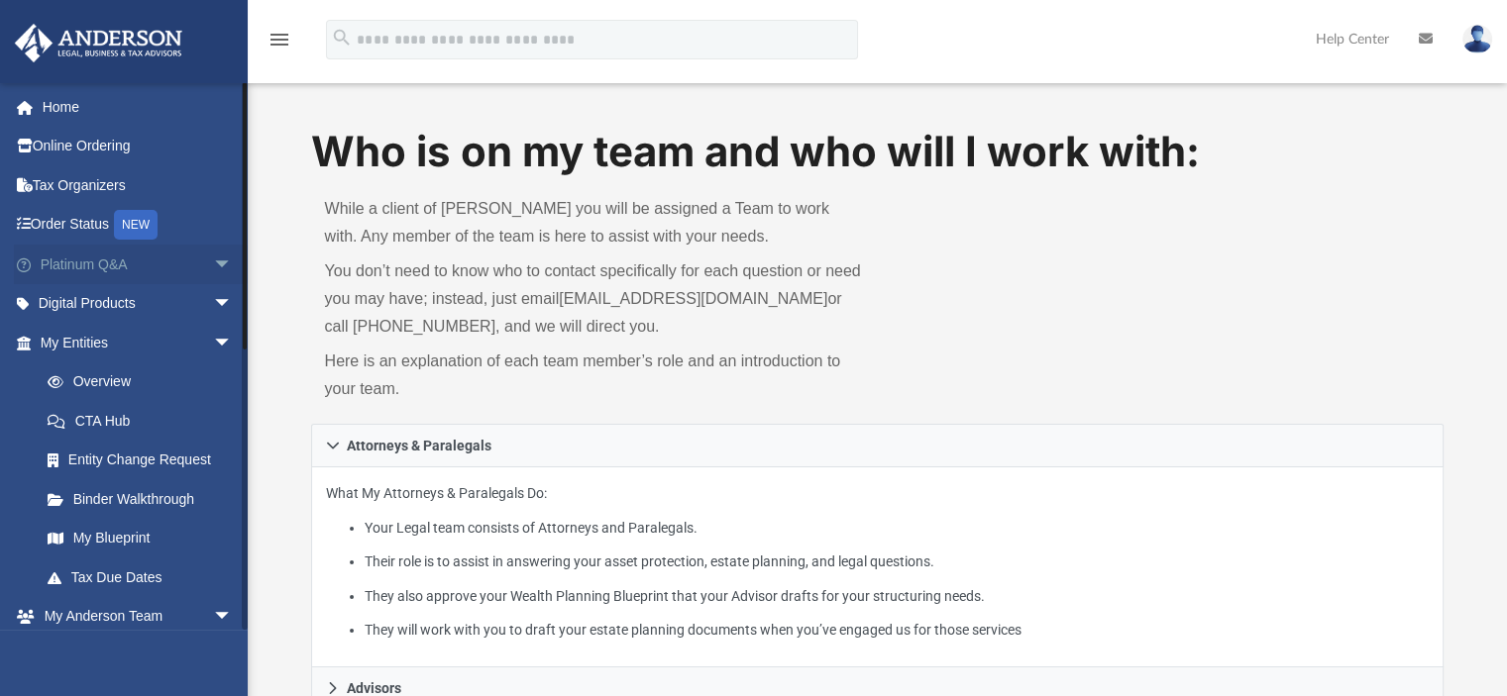
click at [213, 263] on span "arrow_drop_down" at bounding box center [233, 265] width 40 height 41
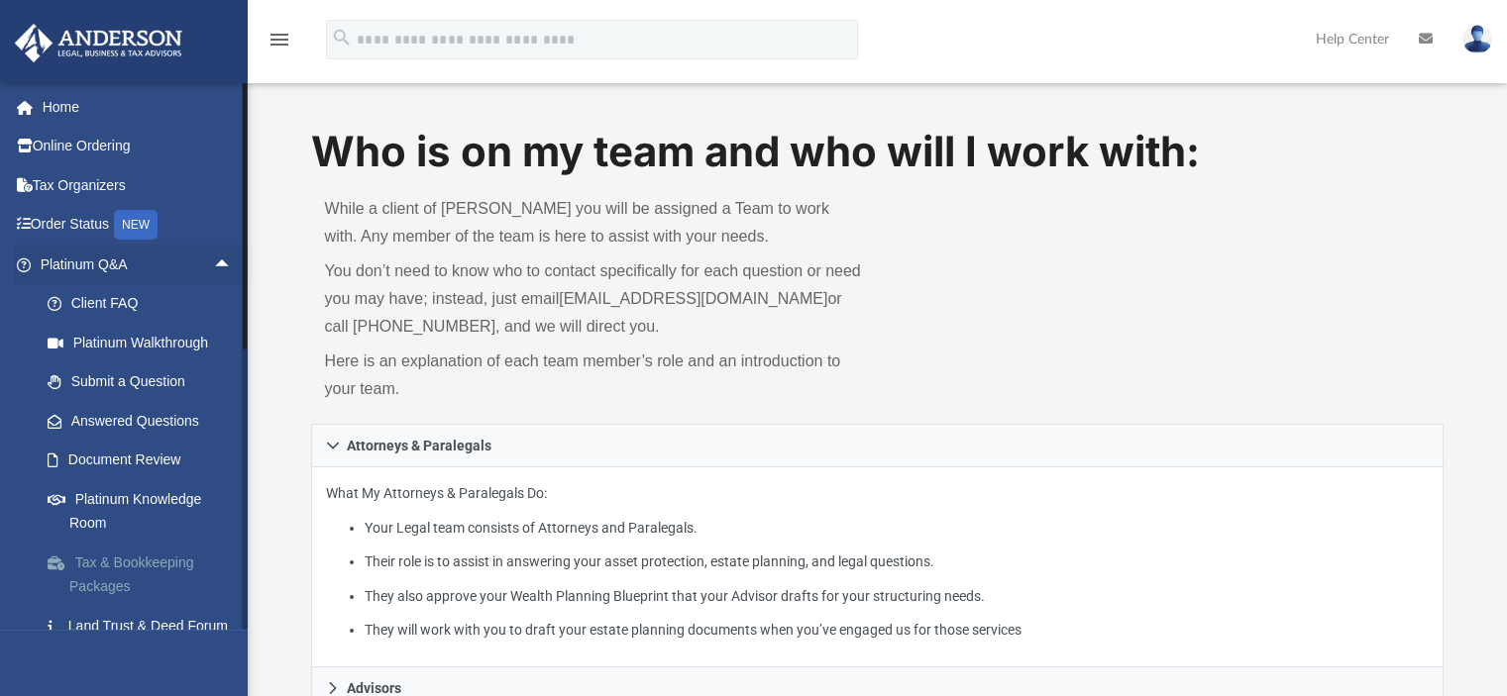
click at [138, 568] on link "Tax & Bookkeeping Packages" at bounding box center [145, 574] width 235 height 63
